Goal: Task Accomplishment & Management: Use online tool/utility

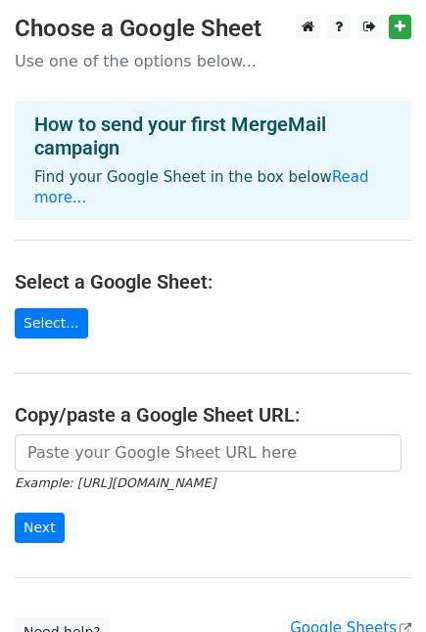
scroll to position [109, 0]
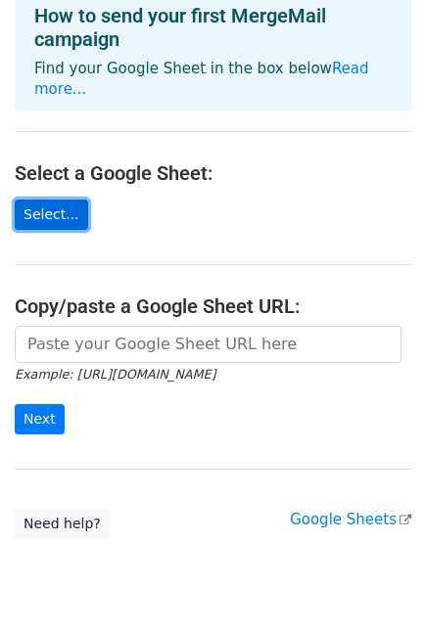
click at [52, 200] on link "Select..." at bounding box center [51, 215] width 73 height 30
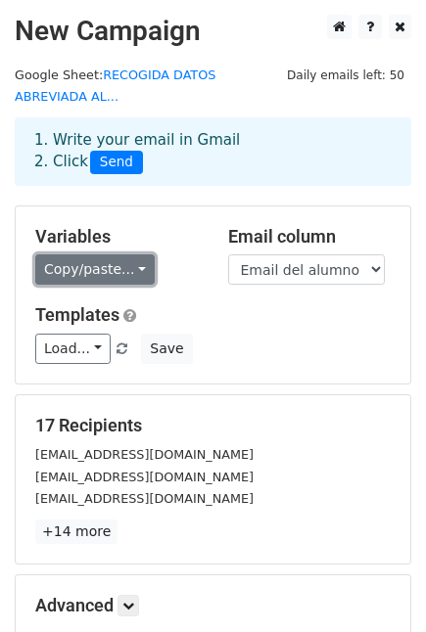
click at [129, 255] on link "Copy/paste..." at bounding box center [94, 270] width 119 height 30
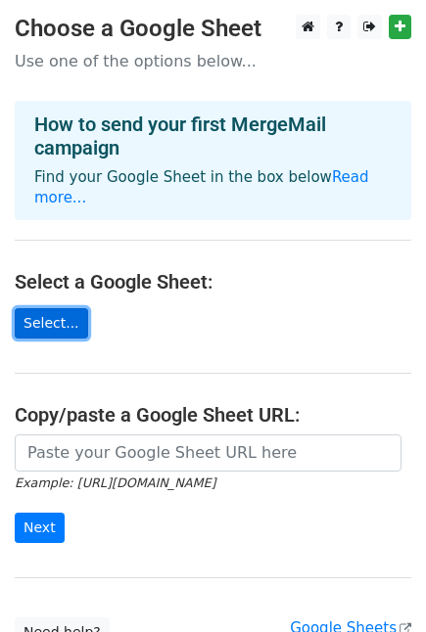
click at [45, 308] on link "Select..." at bounding box center [51, 323] width 73 height 30
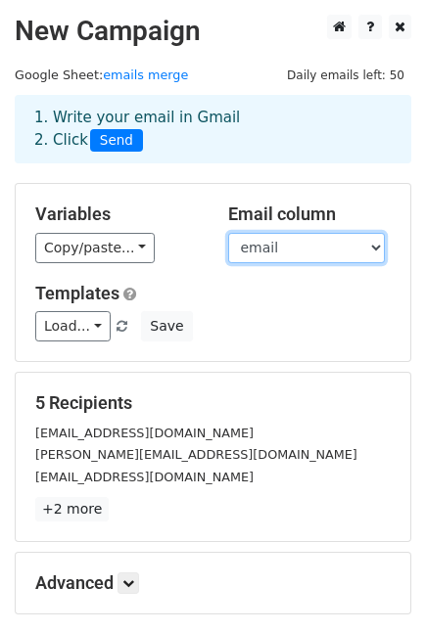
click at [249, 251] on select "Nombre email" at bounding box center [306, 248] width 157 height 30
click at [228, 233] on select "Nombre email" at bounding box center [306, 248] width 157 height 30
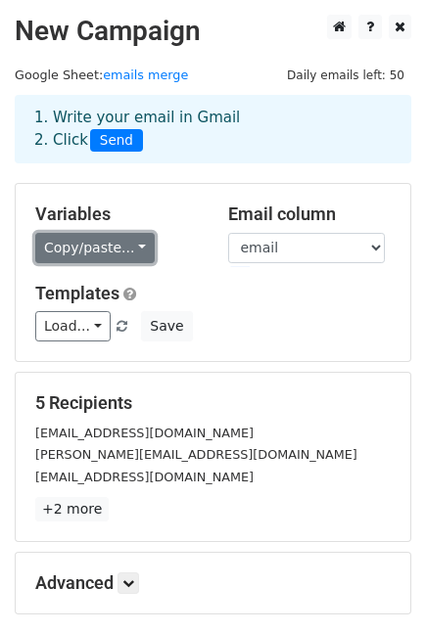
click at [131, 252] on link "Copy/paste..." at bounding box center [94, 248] width 119 height 30
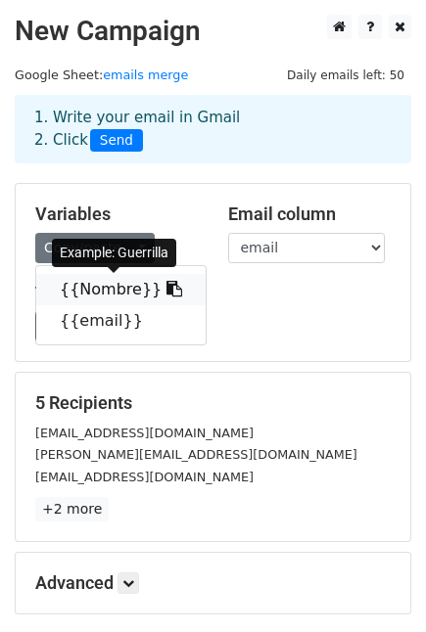
click at [104, 291] on link "{{Nombre}}" at bounding box center [120, 289] width 169 height 31
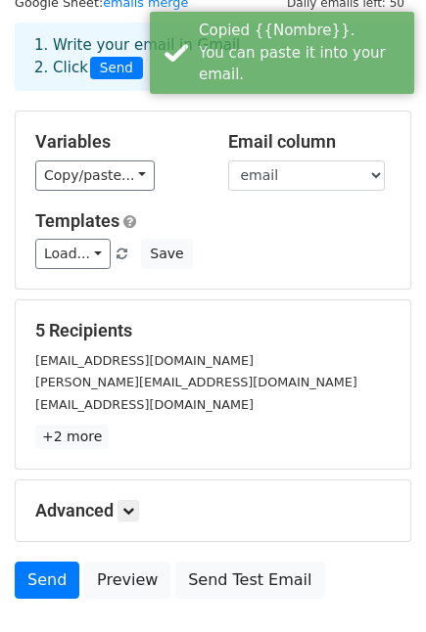
scroll to position [109, 0]
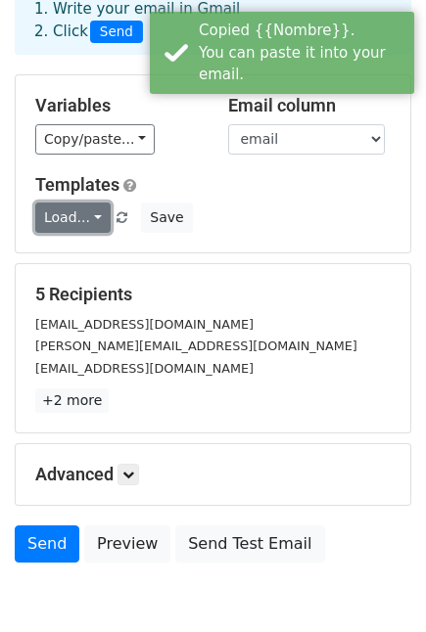
click at [96, 220] on link "Load..." at bounding box center [72, 218] width 75 height 30
click at [225, 207] on div "Load... No templates saved Save" at bounding box center [213, 218] width 385 height 30
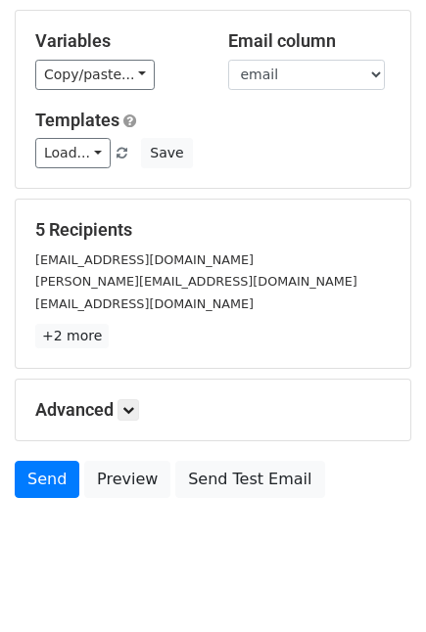
scroll to position [207, 0]
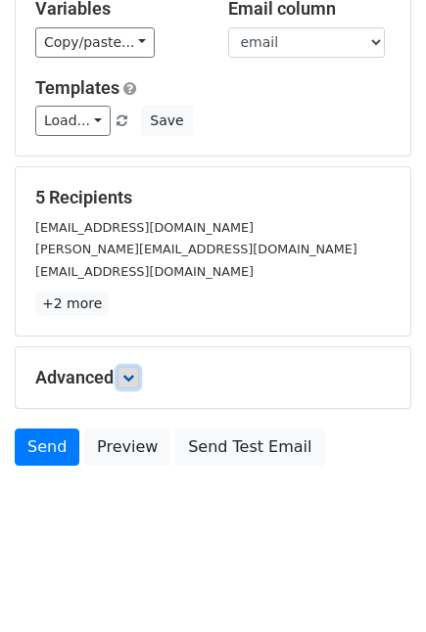
click at [133, 374] on icon at bounding box center [128, 378] width 12 height 12
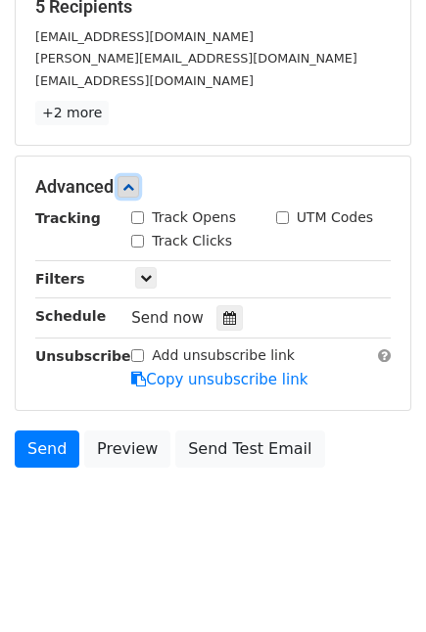
scroll to position [399, 0]
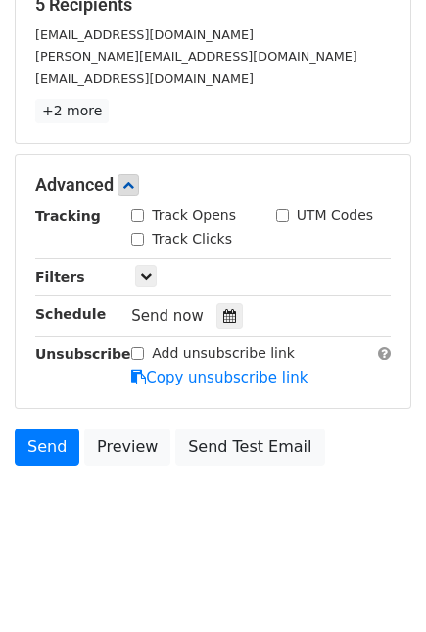
click at [136, 240] on input "Track Clicks" at bounding box center [137, 239] width 13 height 13
checkbox input "true"
click at [133, 220] on input "Track Opens" at bounding box center [137, 215] width 13 height 13
checkbox input "true"
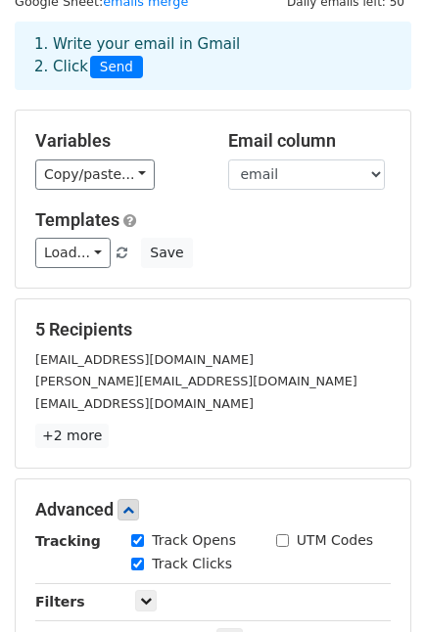
scroll to position [0, 0]
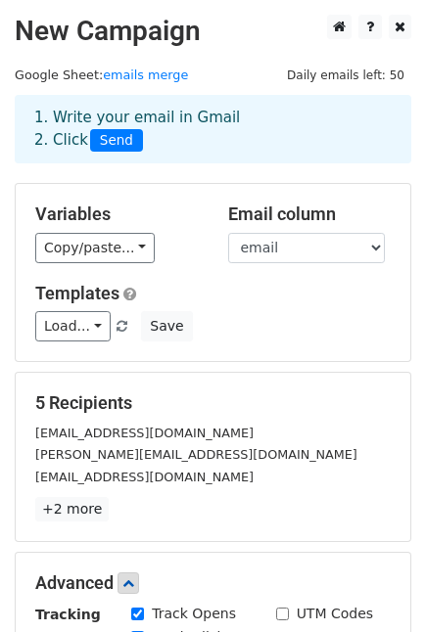
click at [142, 251] on div "Copy/paste... {{Nombre}} {{email}}" at bounding box center [116, 248] width 163 height 30
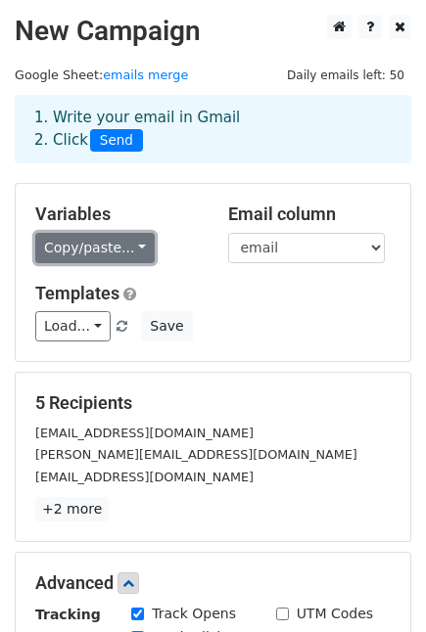
click at [128, 248] on link "Copy/paste..." at bounding box center [94, 248] width 119 height 30
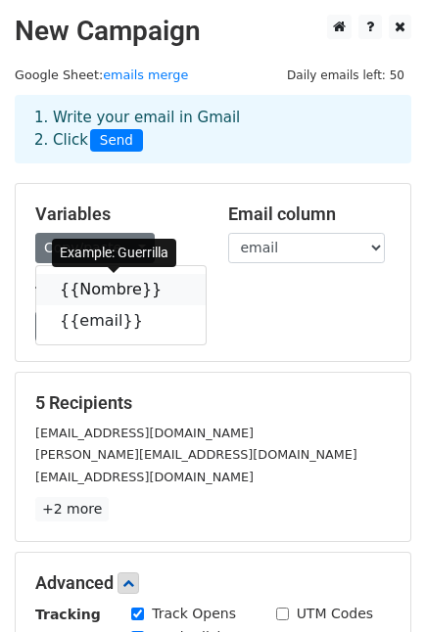
click at [166, 289] on icon at bounding box center [174, 289] width 16 height 16
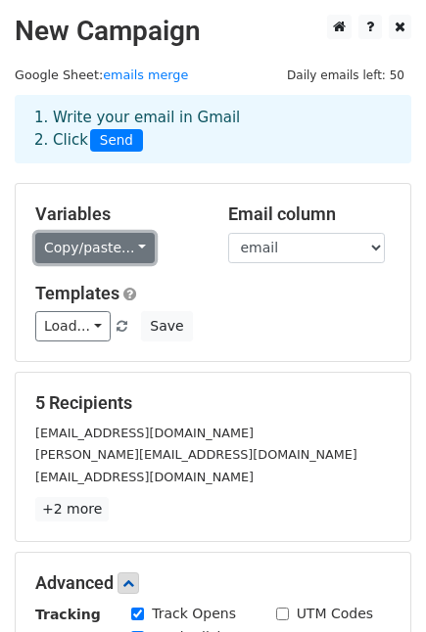
click at [134, 242] on link "Copy/paste..." at bounding box center [94, 248] width 119 height 30
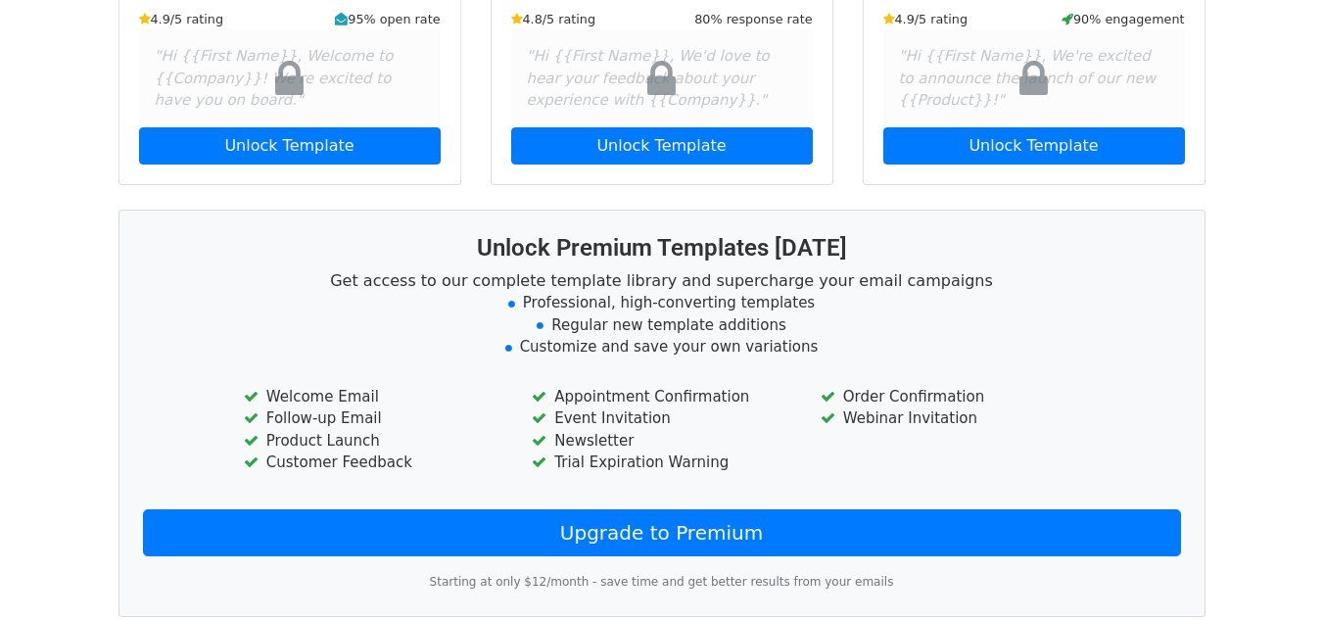
scroll to position [392, 0]
